Goal: Check status: Check status

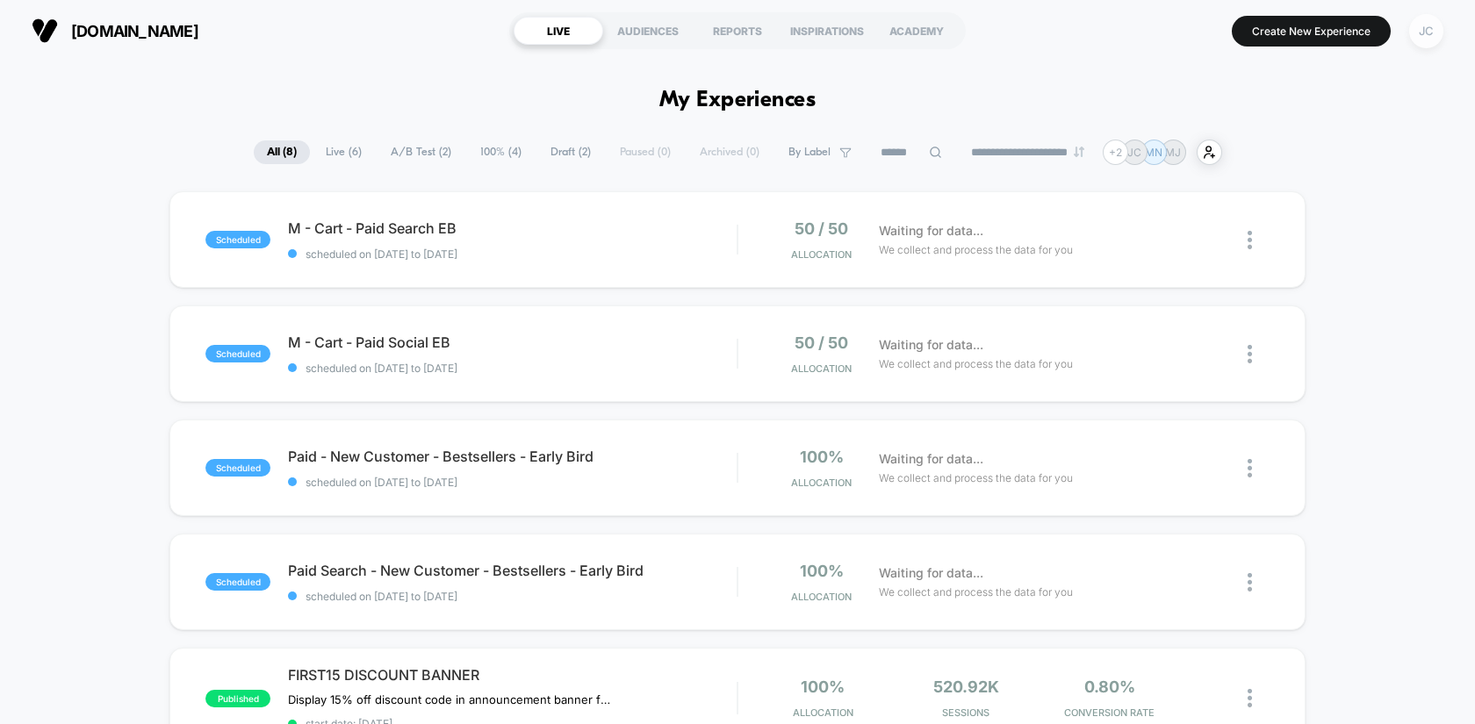
click at [1412, 31] on div "JC" at bounding box center [1426, 31] width 34 height 34
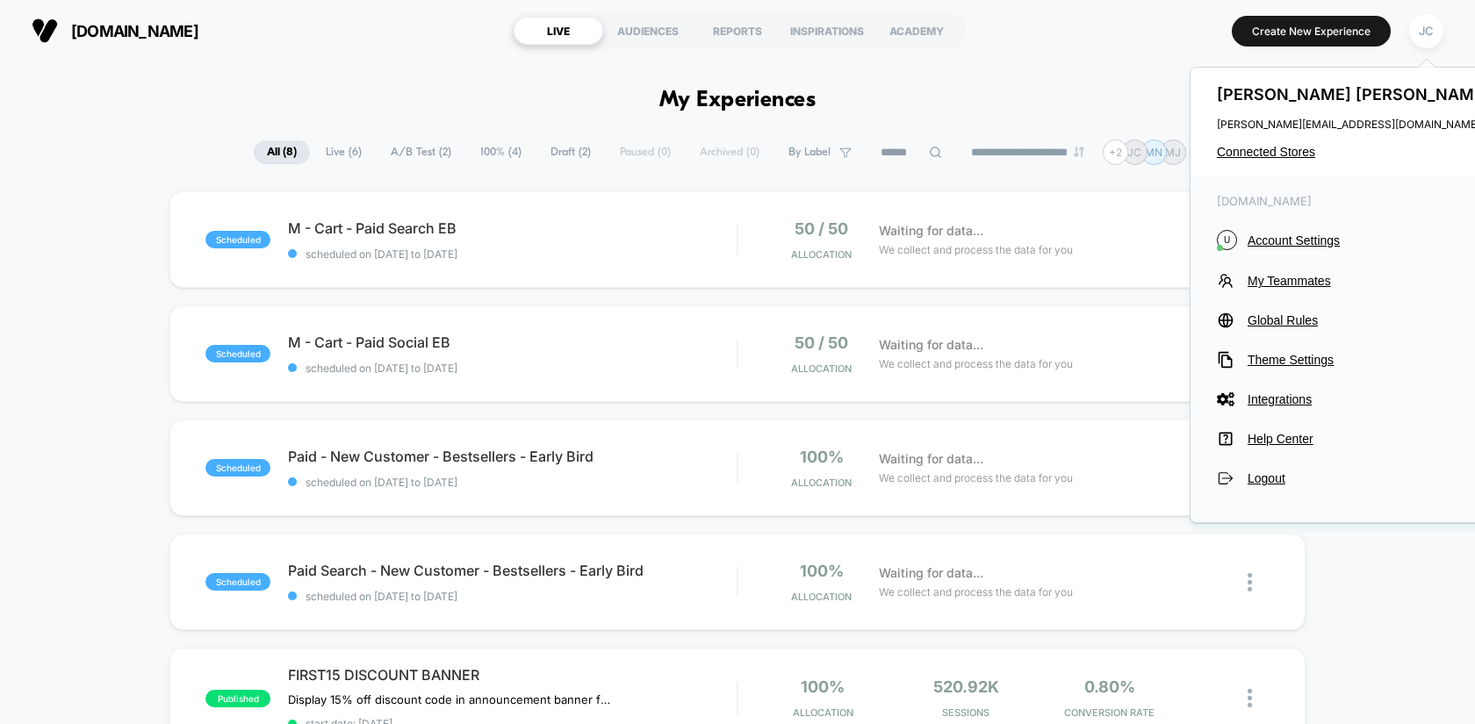
click at [1287, 144] on div "[PERSON_NAME] [PERSON_NAME][EMAIL_ADDRESS][DOMAIN_NAME] Connected Stores" at bounding box center [1355, 122] width 330 height 109
click at [1282, 150] on span "Connected Stores" at bounding box center [1355, 152] width 277 height 14
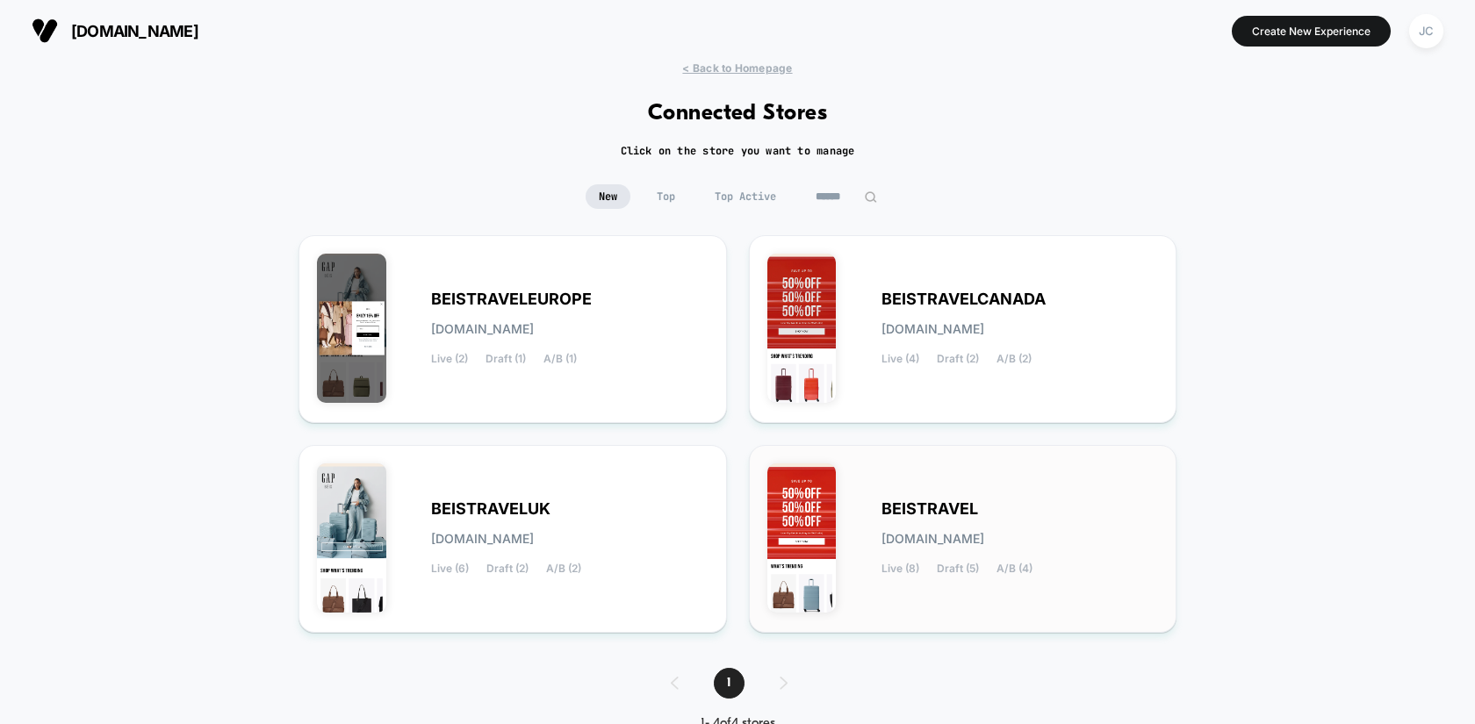
click at [959, 479] on div "BEISTRAVEL [DOMAIN_NAME] Live (8) Draft (5) A/B (4)" at bounding box center [963, 539] width 392 height 151
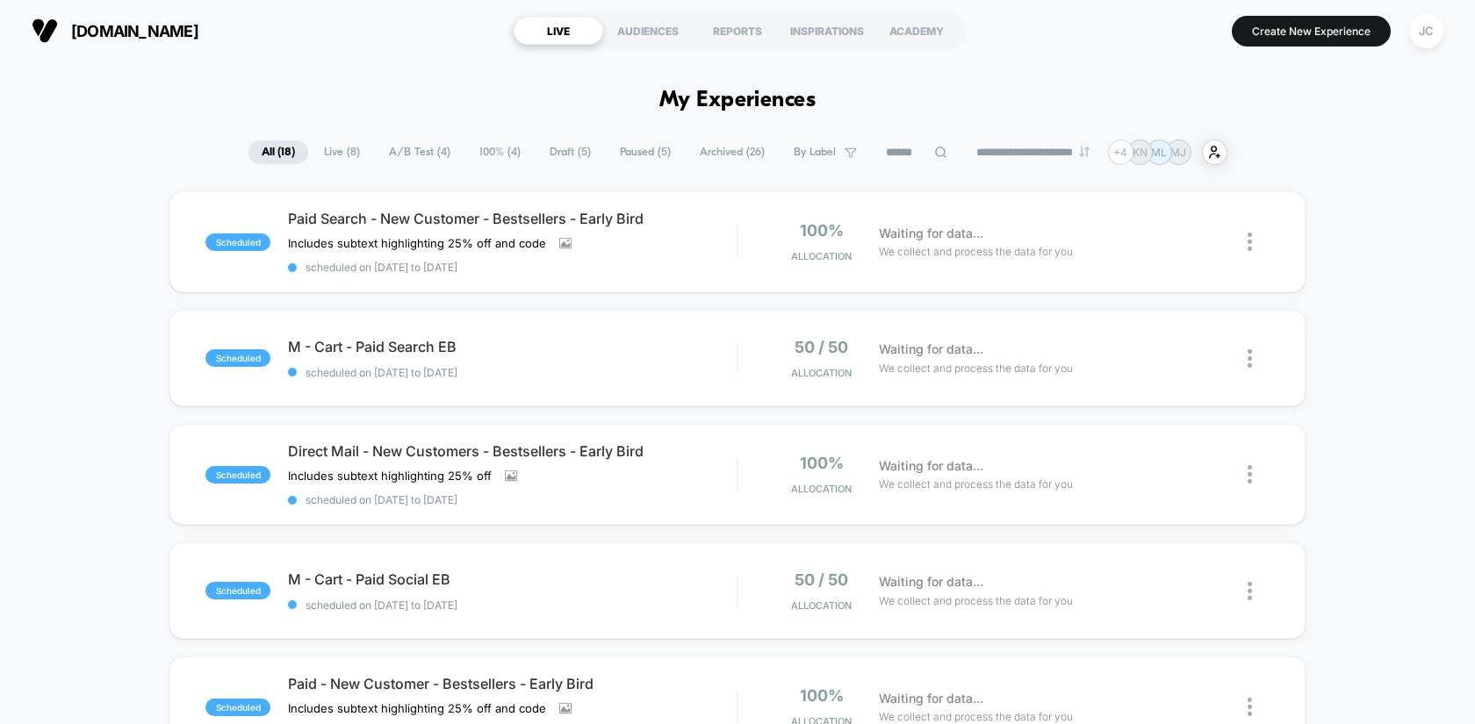
click at [392, 155] on span "A/B Test ( 4 )" at bounding box center [420, 152] width 88 height 24
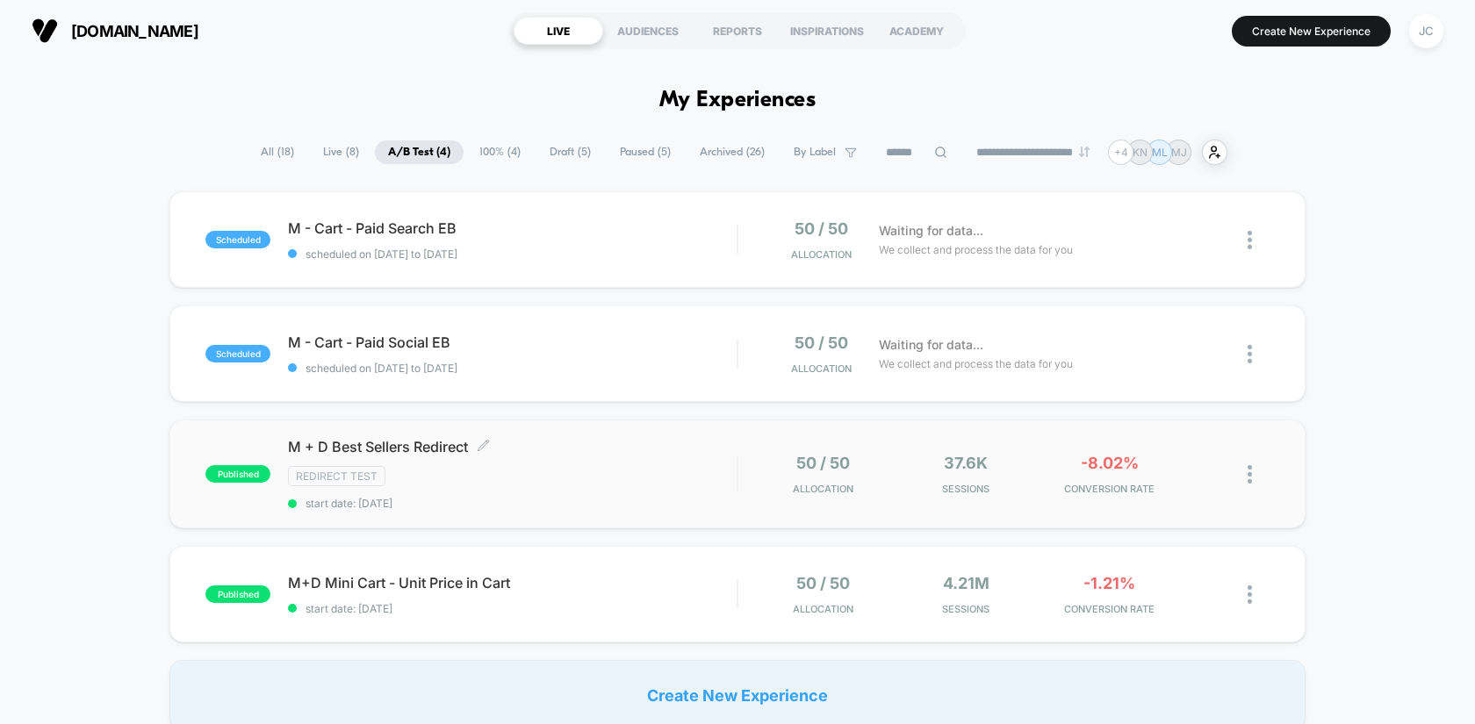
click at [732, 492] on div "M + D Best Sellers Redirect Click to edit experience details Click to edit expe…" at bounding box center [512, 474] width 449 height 72
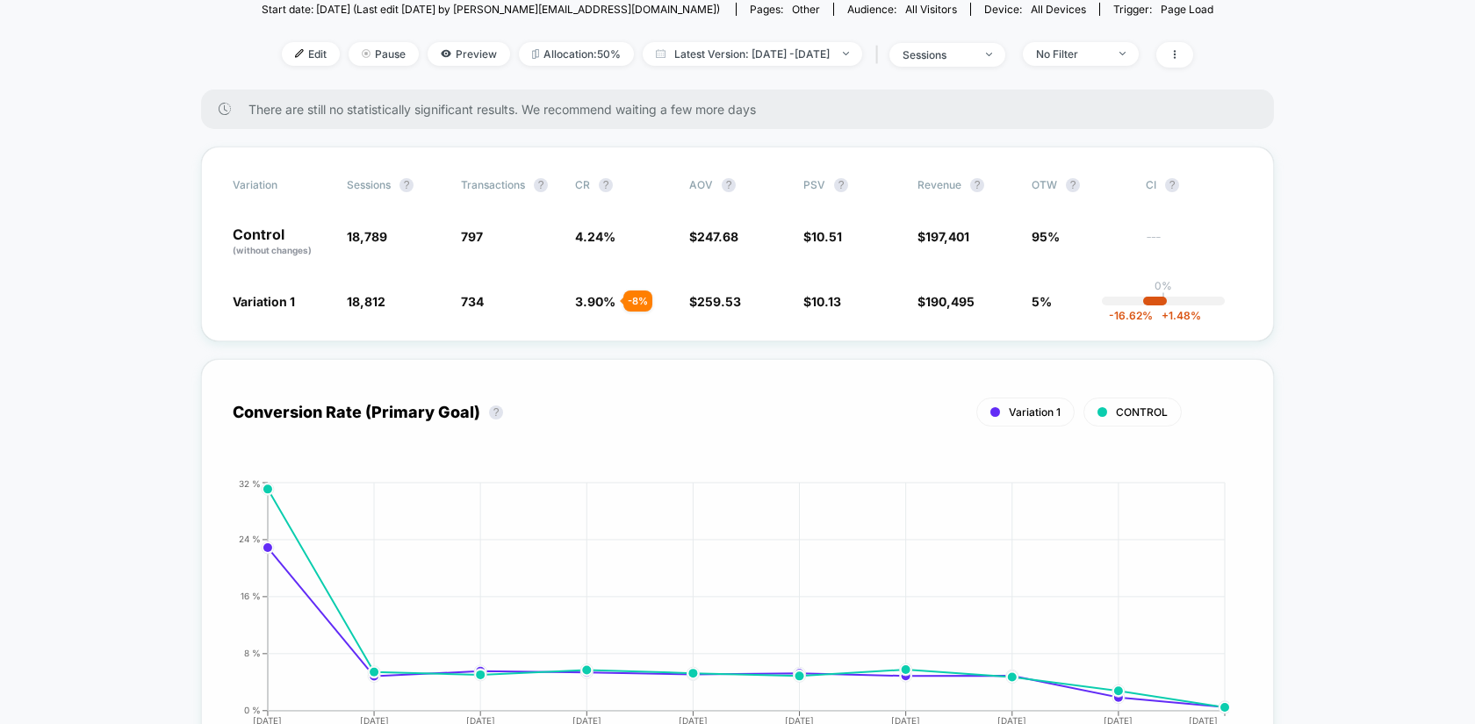
scroll to position [339, 0]
